Goal: Information Seeking & Learning: Learn about a topic

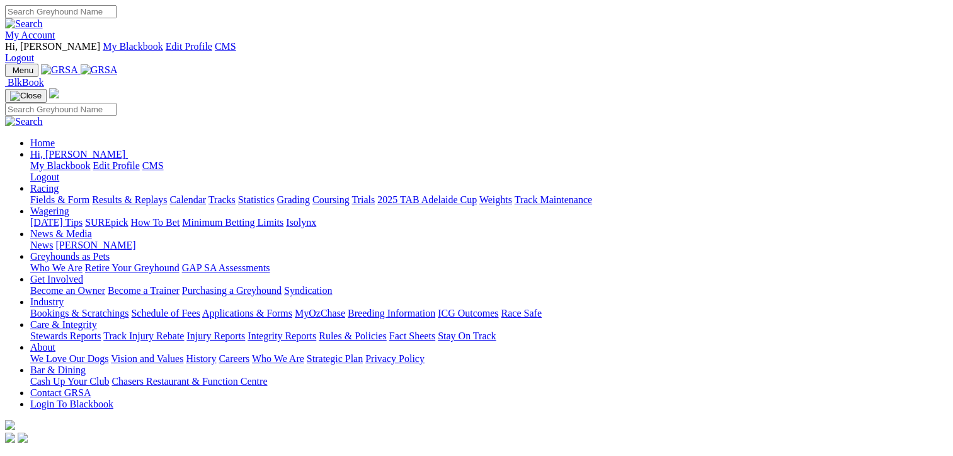
click at [141, 194] on link "Results & Replays" at bounding box center [129, 199] width 75 height 11
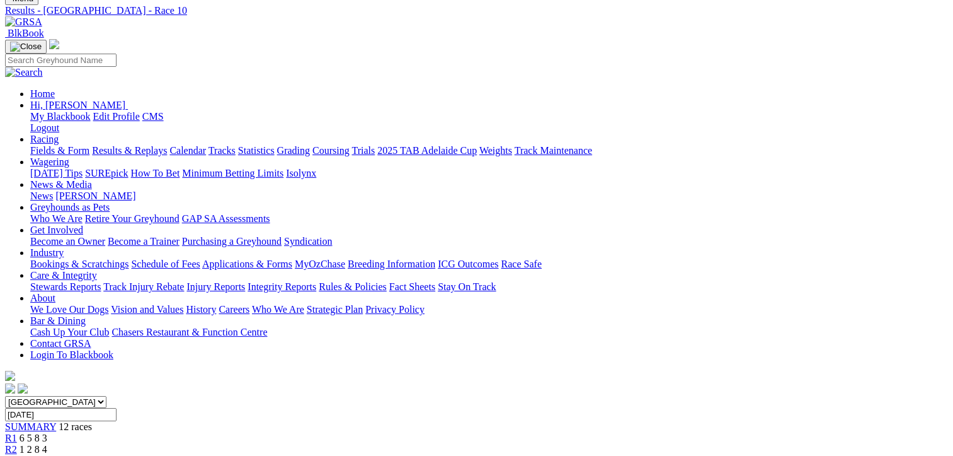
scroll to position [189, 0]
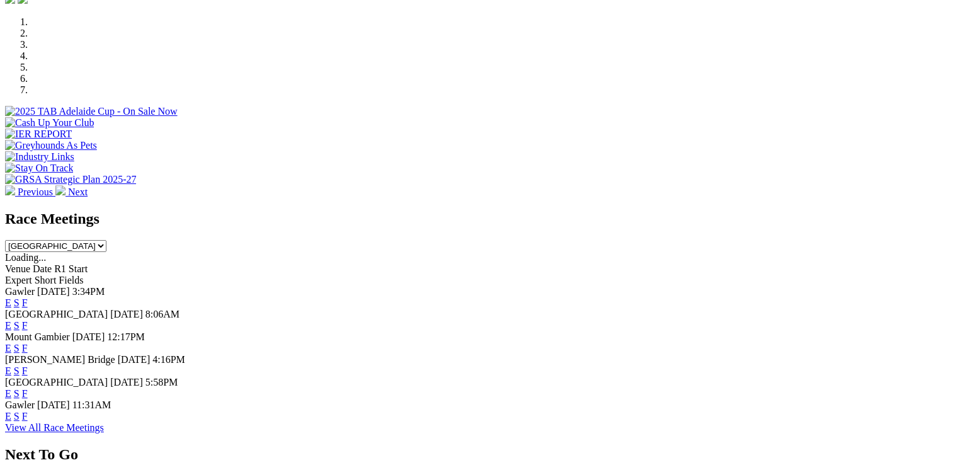
scroll to position [441, 0]
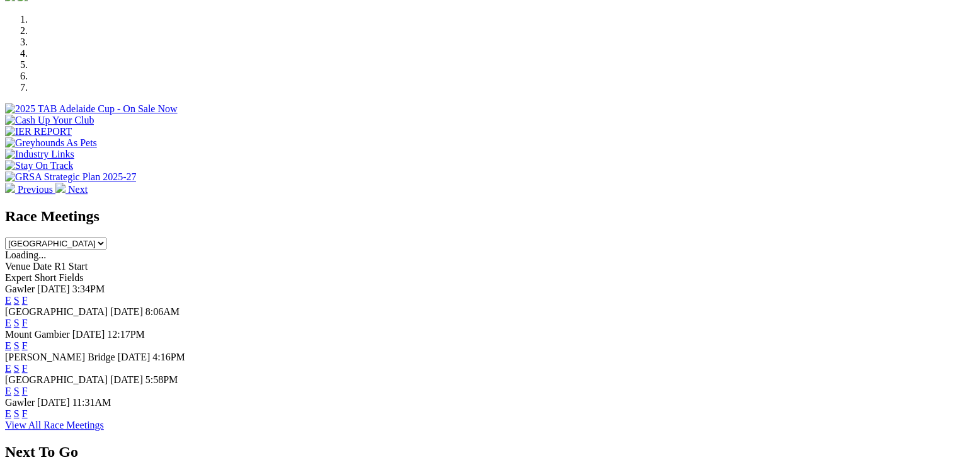
click at [28, 318] on link "F" at bounding box center [25, 323] width 6 height 11
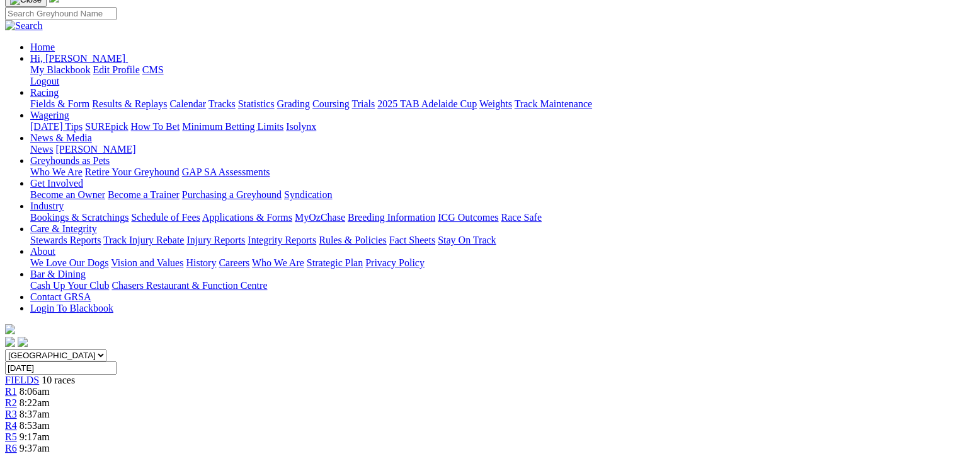
scroll to position [126, 0]
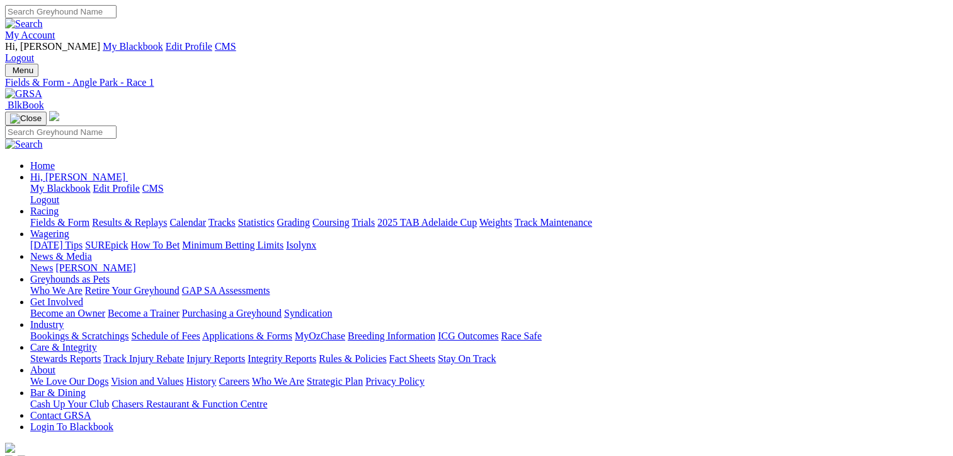
click at [206, 217] on link "Calendar" at bounding box center [188, 222] width 37 height 11
